Goal: Task Accomplishment & Management: Complete application form

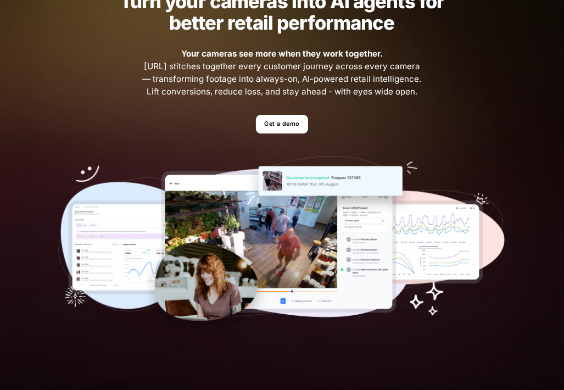
scroll to position [75, 0]
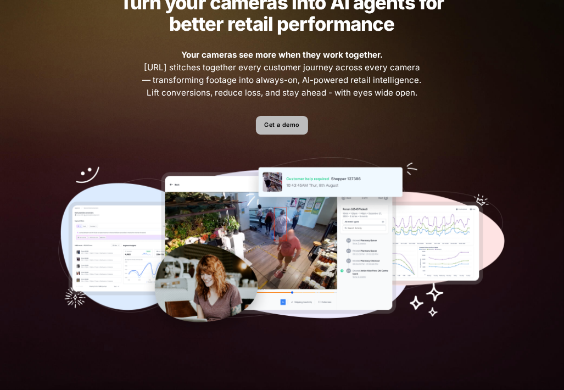
click at [292, 123] on link "Get a demo" at bounding box center [282, 125] width 52 height 19
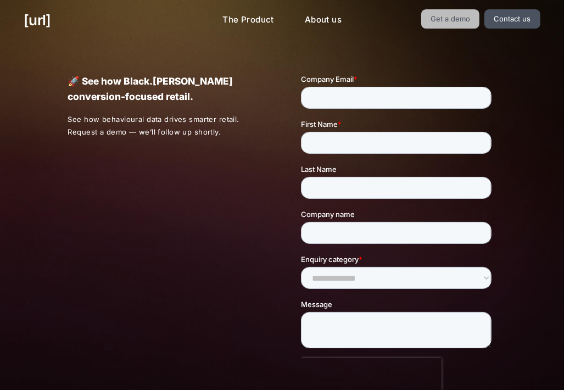
click at [471, 19] on link "Get a demo" at bounding box center [450, 18] width 59 height 19
click at [462, 18] on link "Get a demo" at bounding box center [450, 18] width 59 height 19
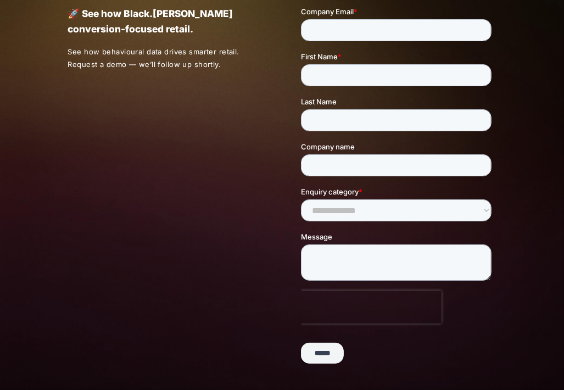
scroll to position [68, 0]
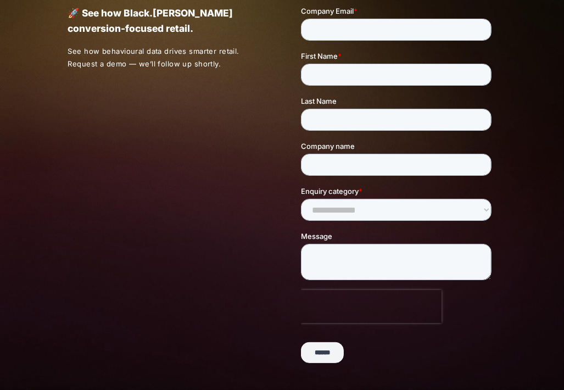
click at [327, 359] on input "******" at bounding box center [322, 352] width 43 height 21
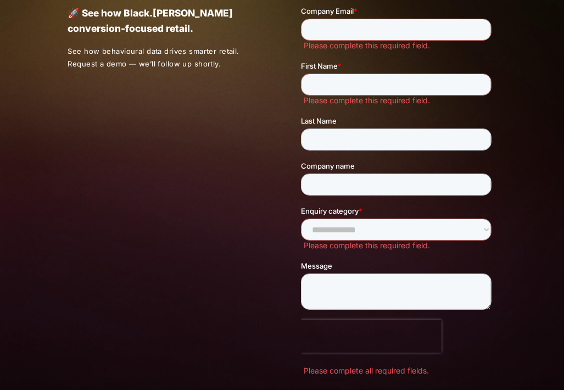
drag, startPoint x: 253, startPoint y: 249, endPoint x: 221, endPoint y: 139, distance: 114.3
click at [221, 139] on div "🚀 See how Black.ai powers conversion-focused retail. See how behavioural data d…" at bounding box center [282, 221] width 476 height 496
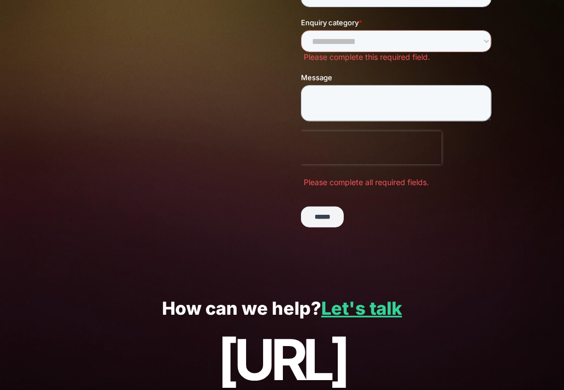
scroll to position [312, 0]
